Goal: Information Seeking & Learning: Learn about a topic

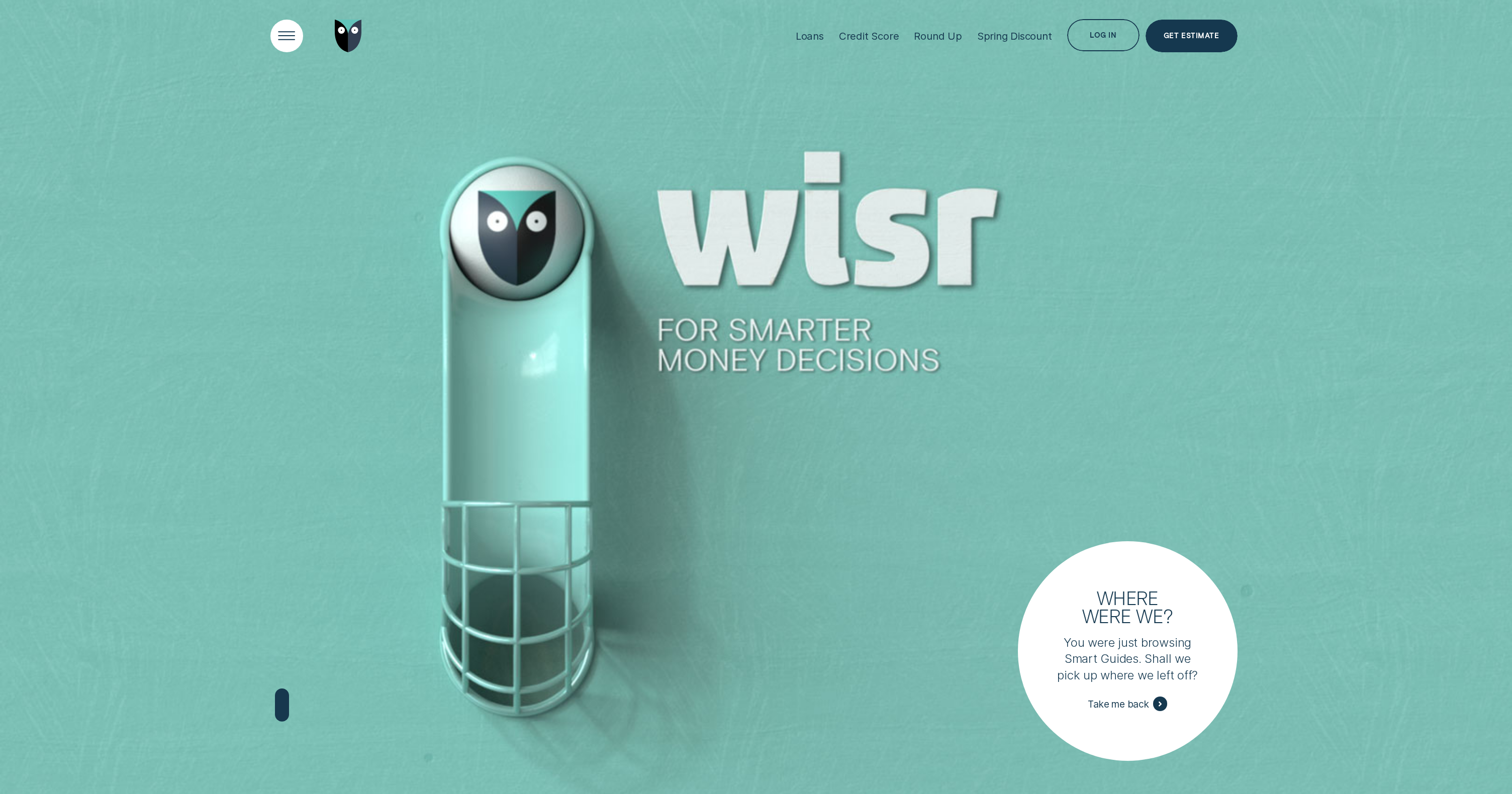
click at [292, 37] on div "Open Menu" at bounding box center [287, 36] width 46 height 46
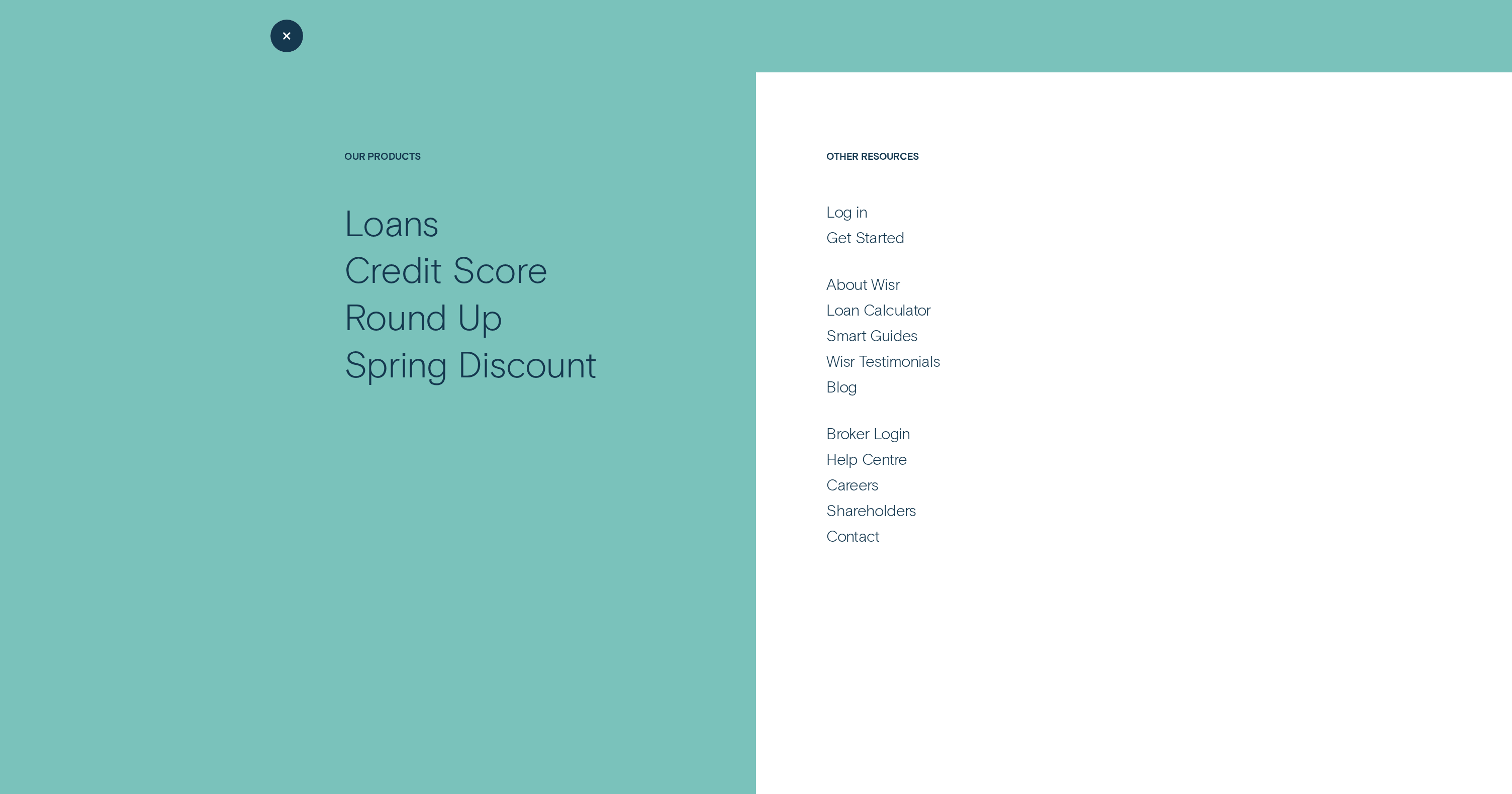
click at [293, 37] on div "Close Menu" at bounding box center [287, 36] width 46 height 46
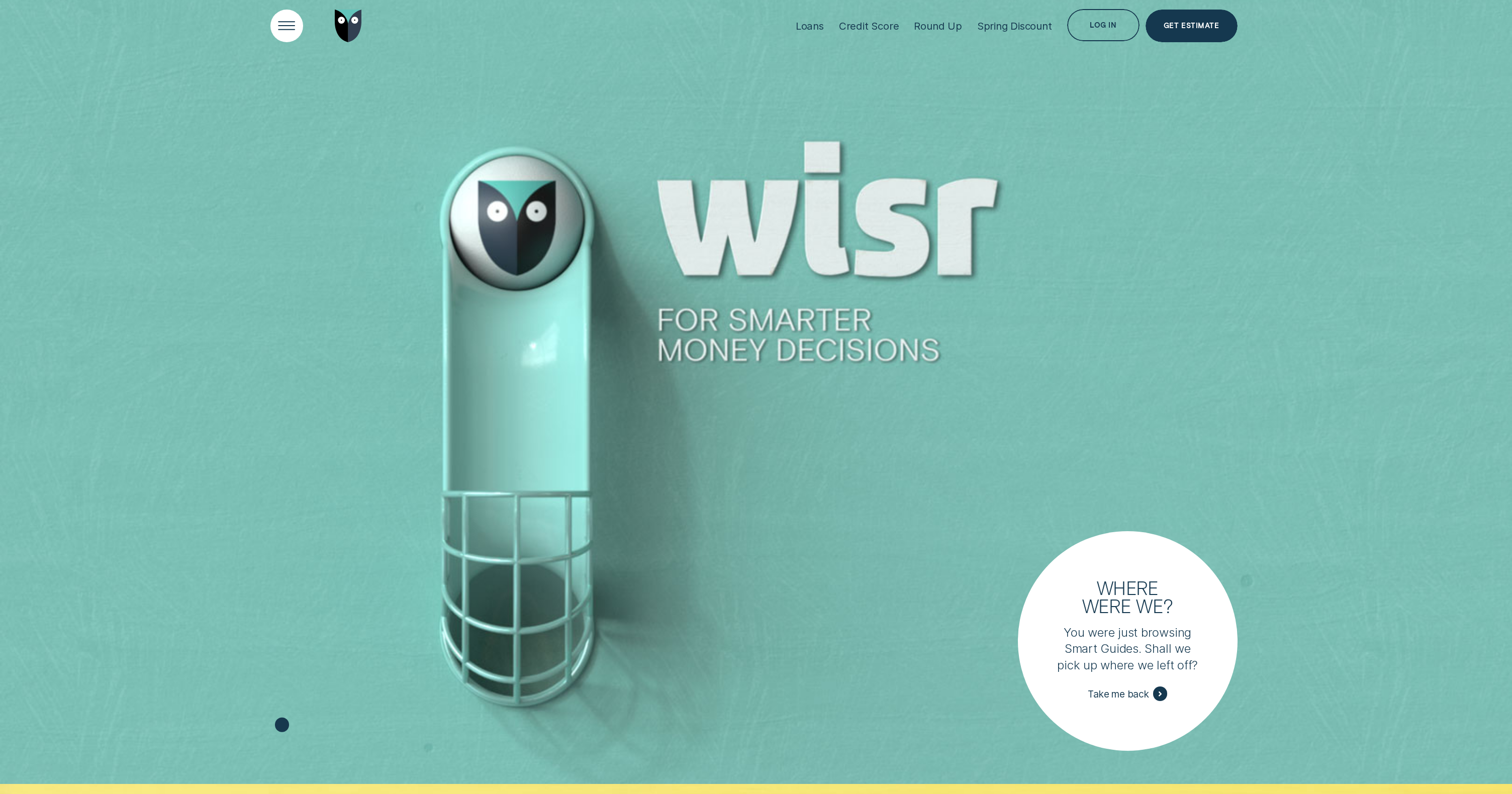
scroll to position [12, 0]
click at [821, 22] on div "Loans" at bounding box center [810, 24] width 28 height 12
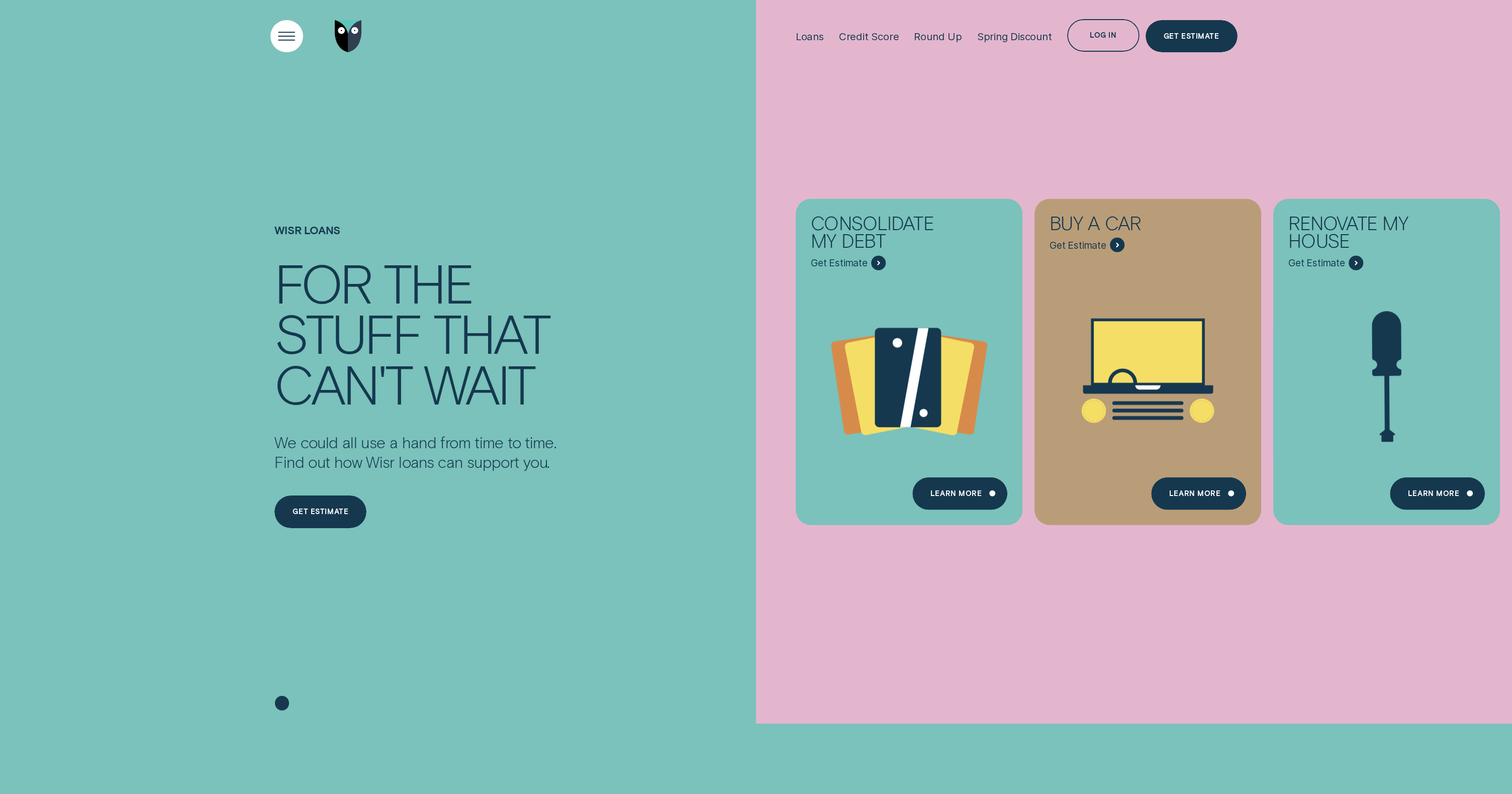
click at [291, 33] on div "Open Menu" at bounding box center [287, 36] width 46 height 46
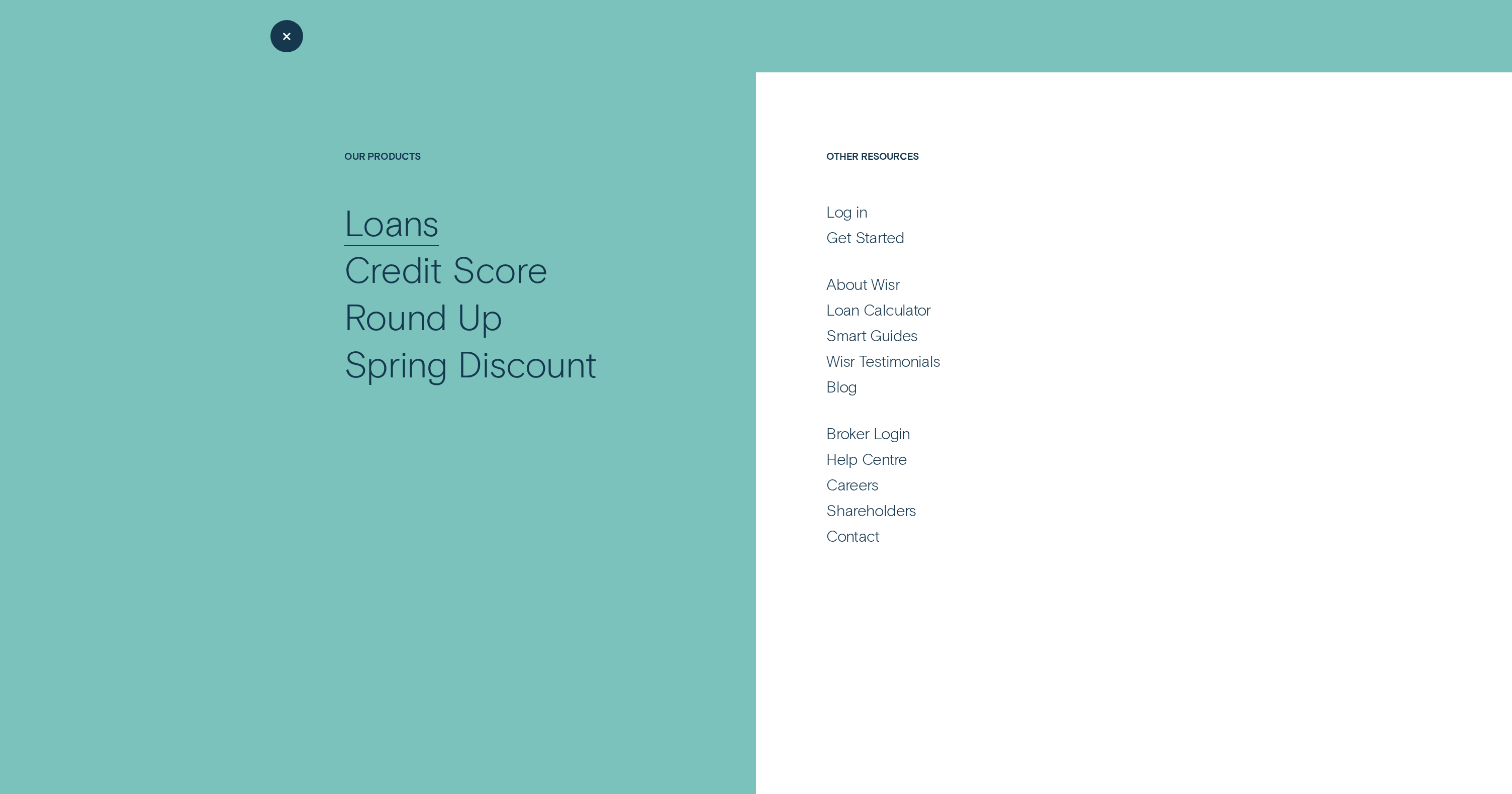
click at [392, 219] on div "Loans" at bounding box center [392, 222] width 95 height 47
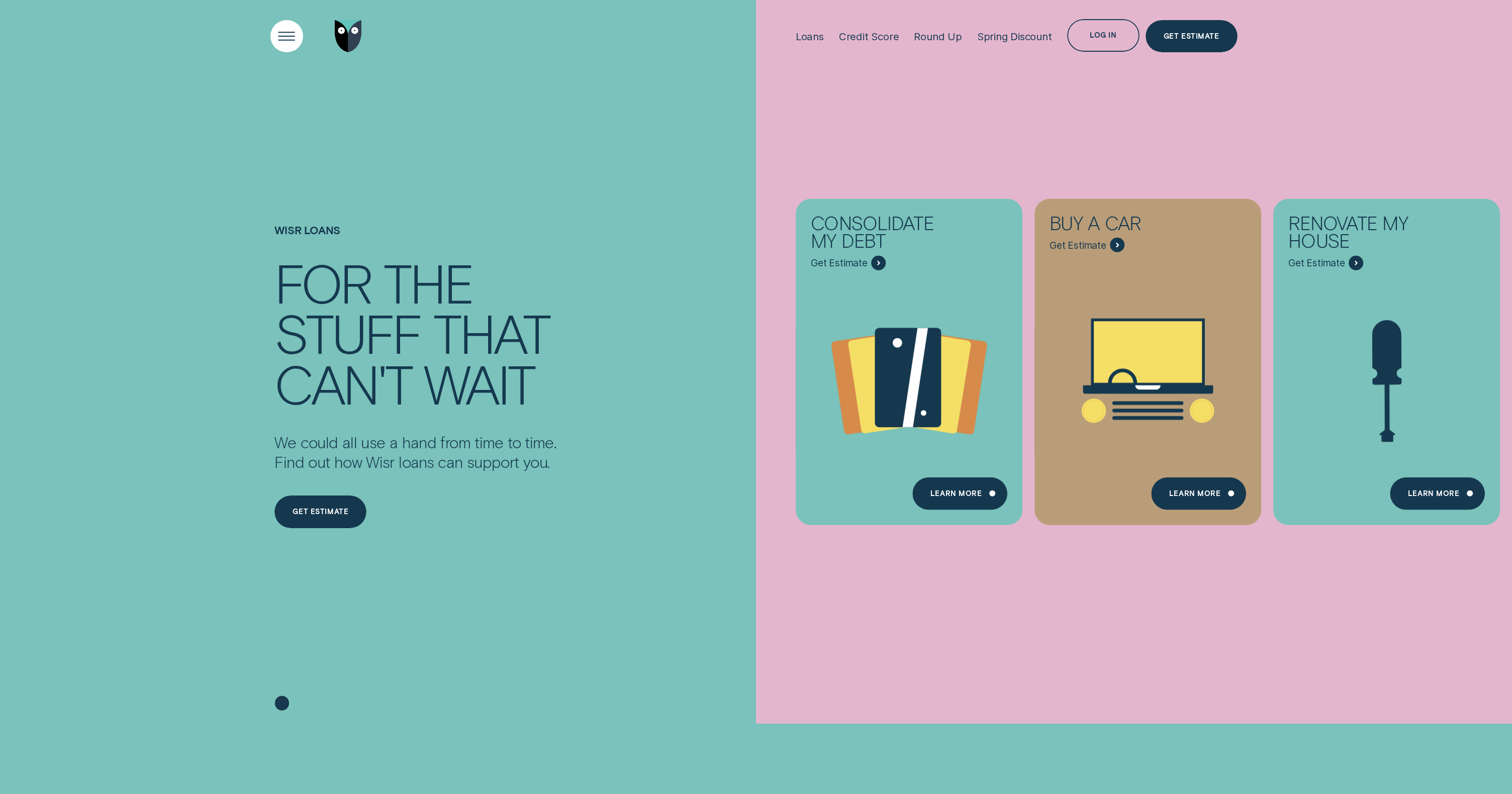
click at [300, 37] on div "Open Menu" at bounding box center [287, 36] width 46 height 46
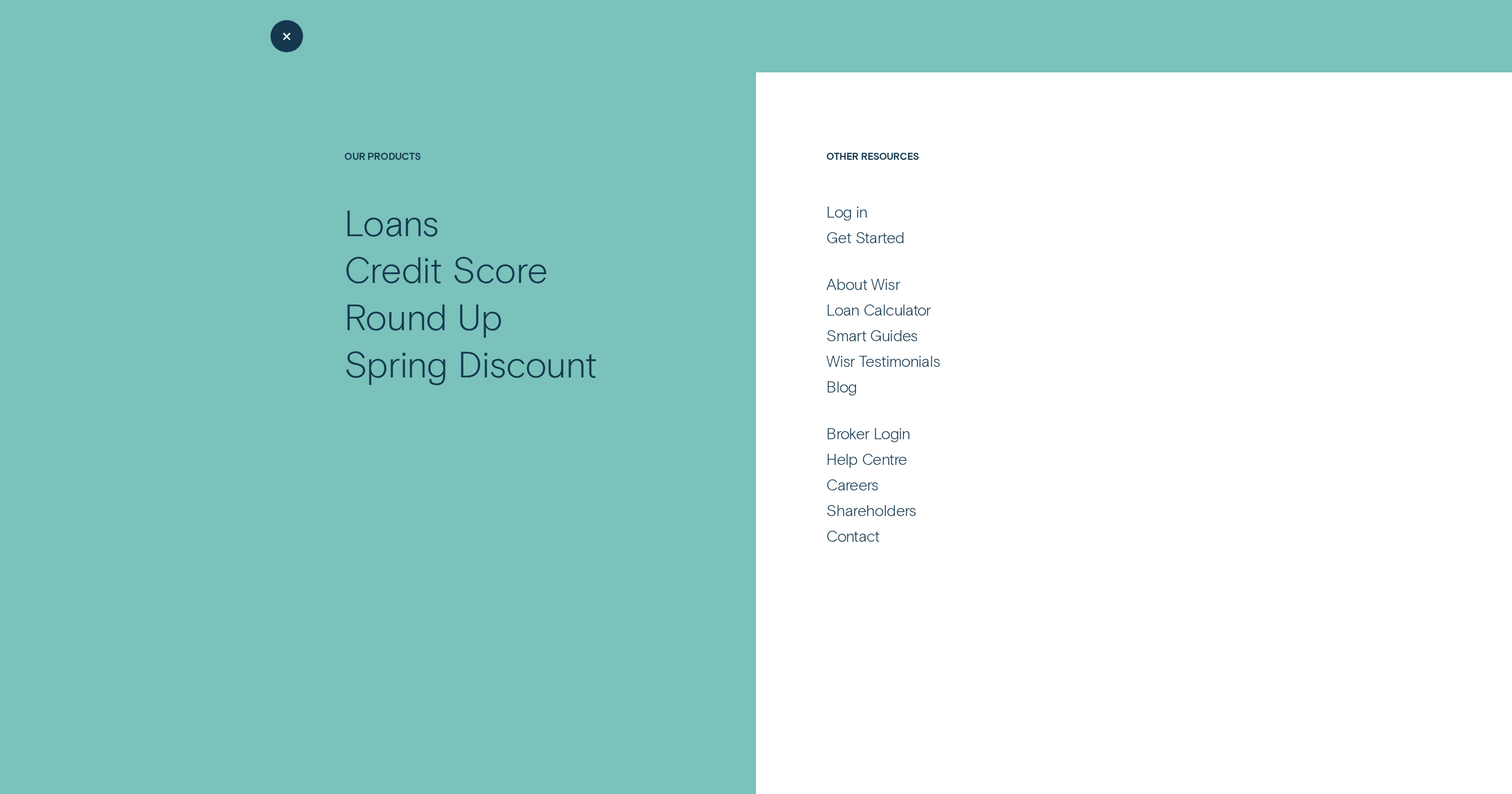
click at [300, 37] on div "Close Menu" at bounding box center [287, 36] width 46 height 46
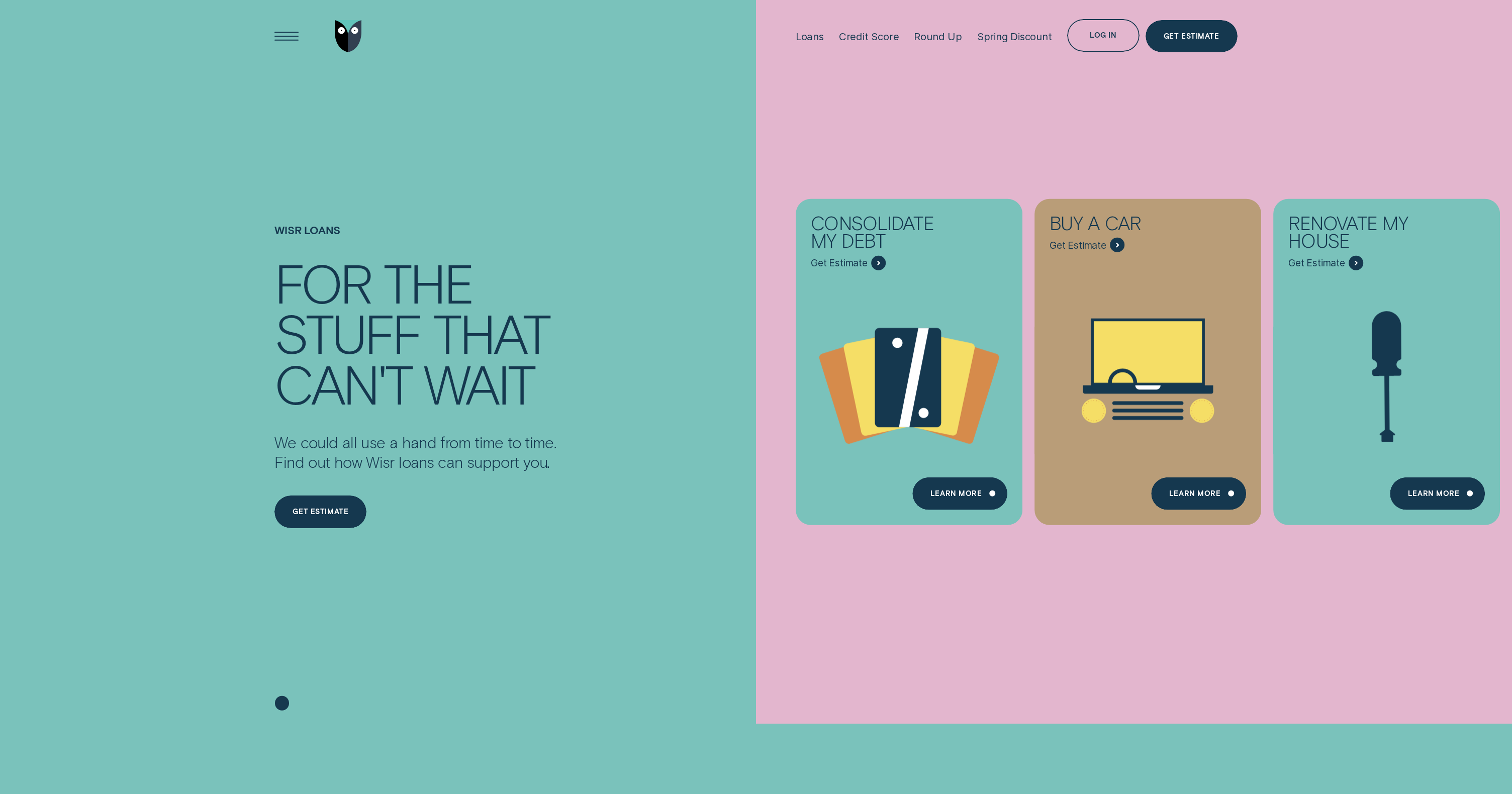
click at [353, 47] on img "Go to home page" at bounding box center [348, 36] width 27 height 33
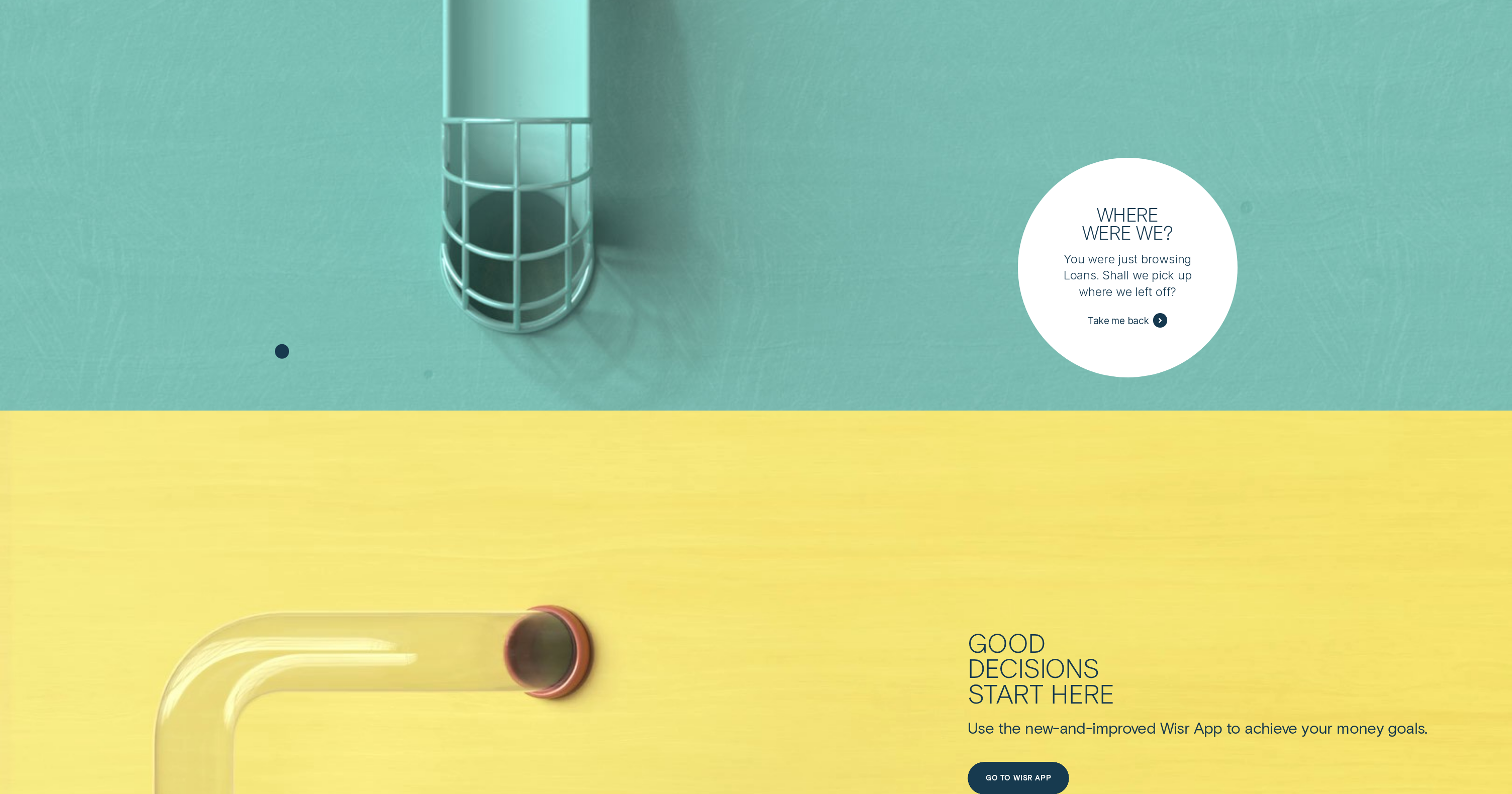
scroll to position [384, 0]
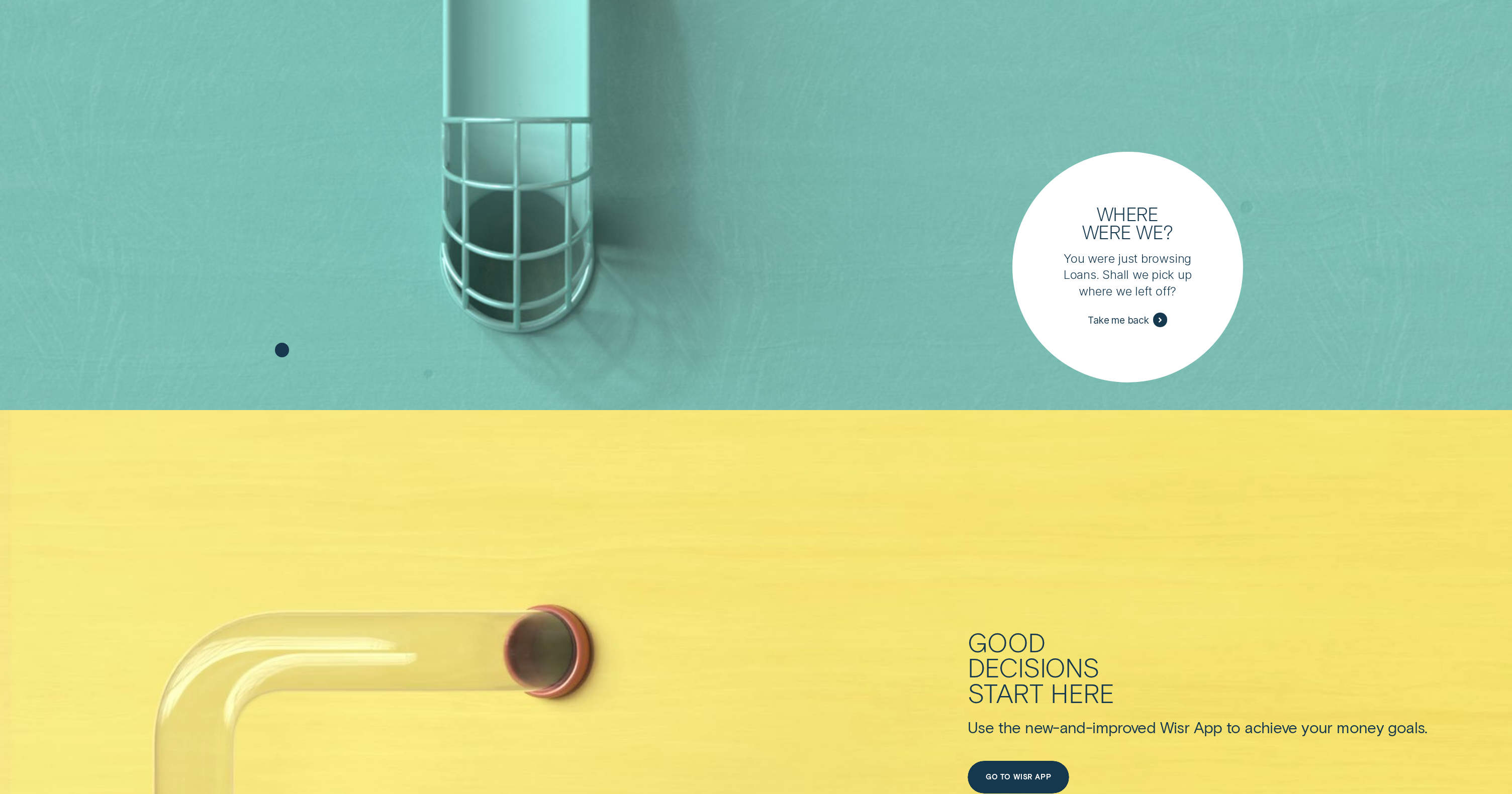
click at [1163, 318] on div at bounding box center [1160, 320] width 15 height 15
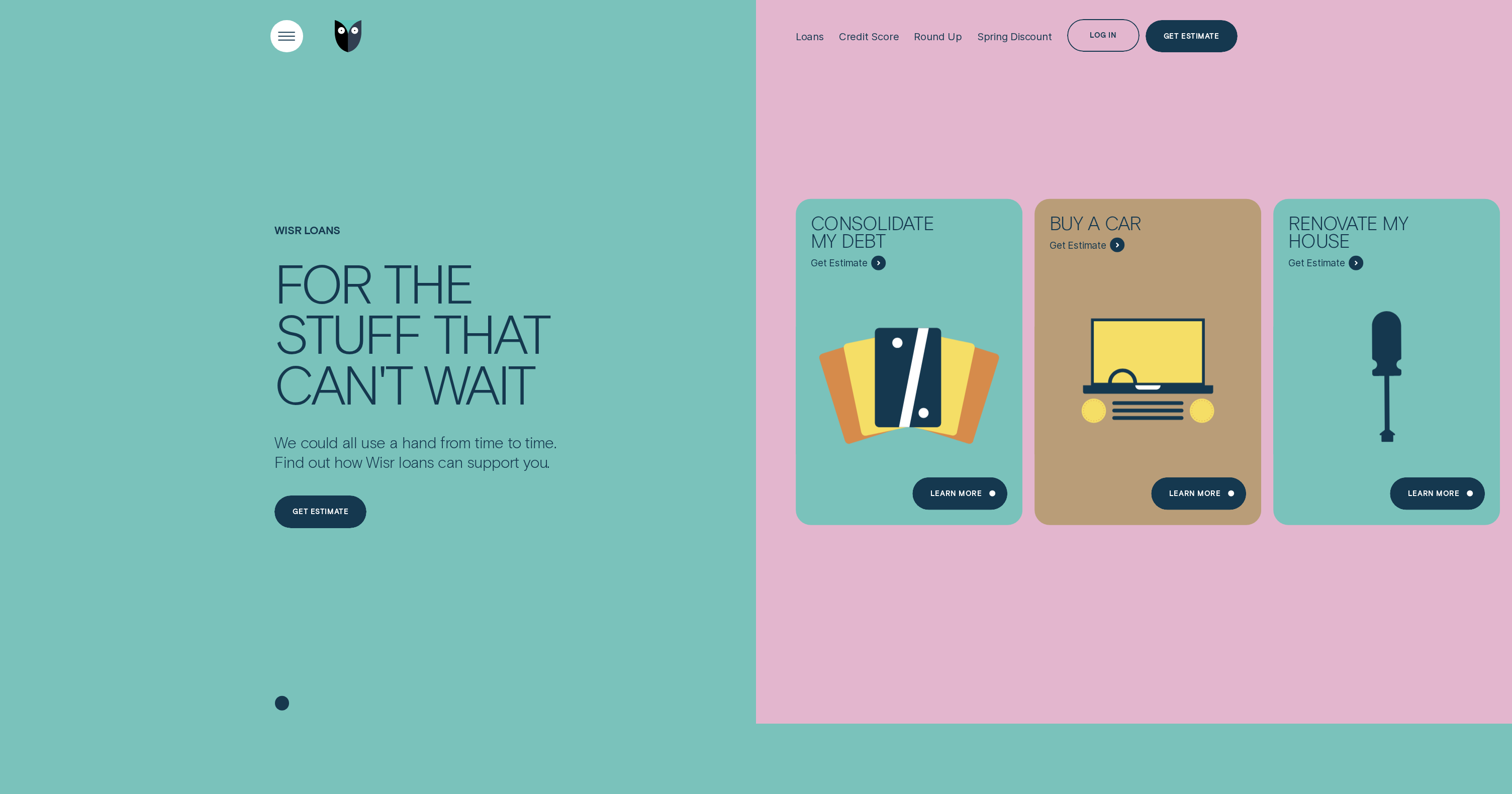
click at [284, 39] on div "Open Menu" at bounding box center [287, 36] width 46 height 46
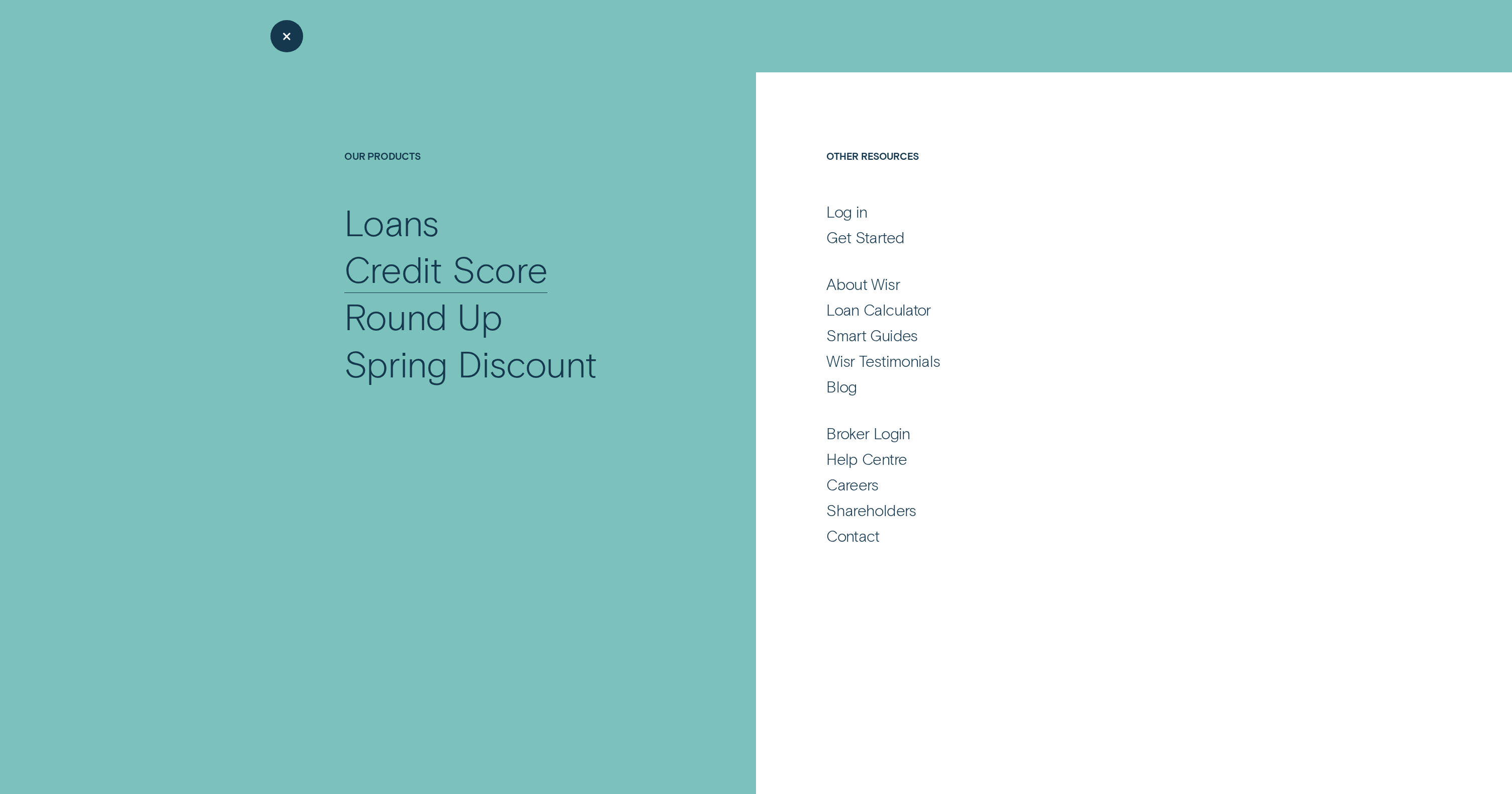
click at [380, 262] on div "Credit Score" at bounding box center [446, 269] width 204 height 47
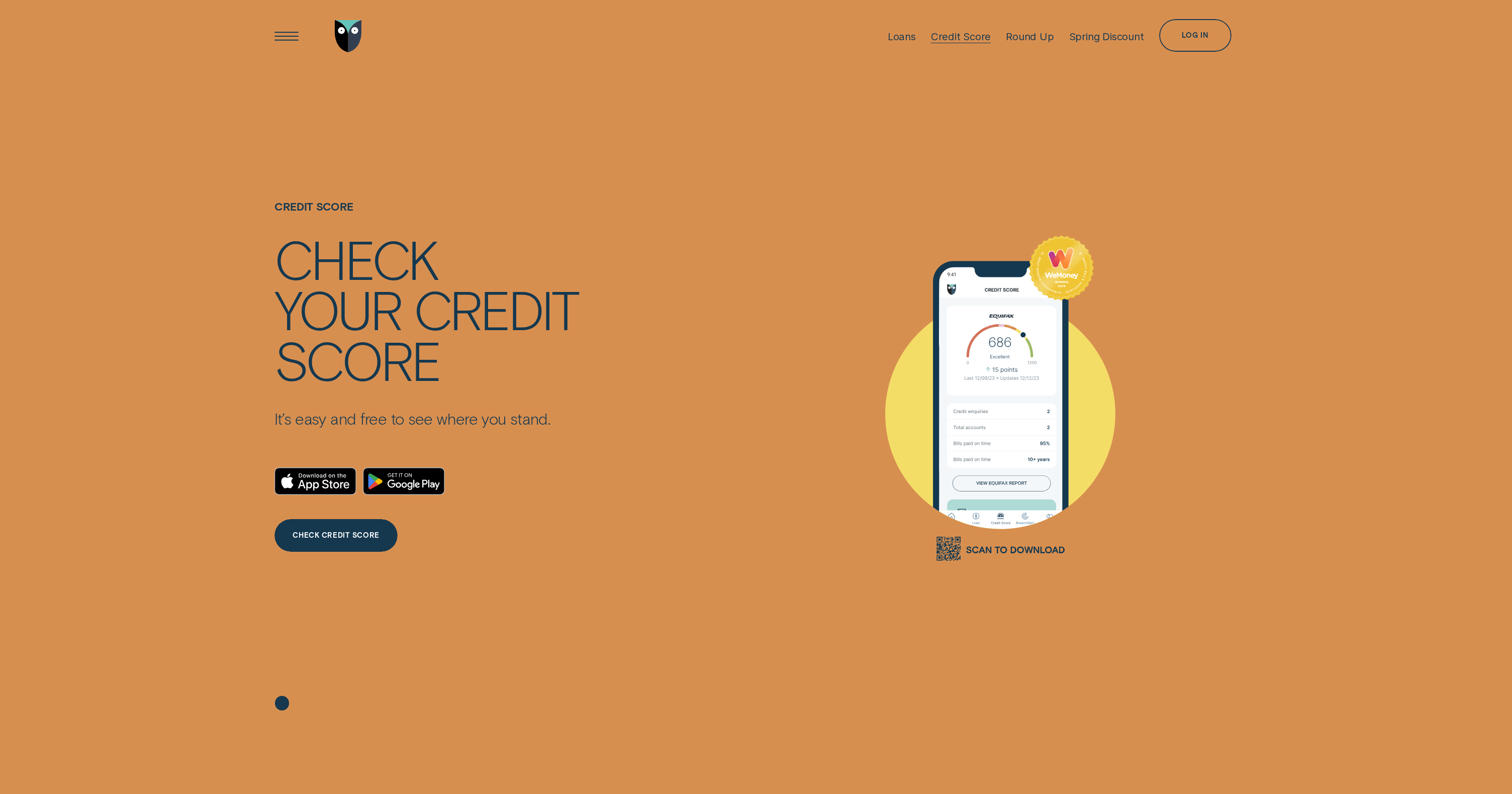
click at [948, 29] on div "Credit Score" at bounding box center [961, 36] width 60 height 72
